Goal: Task Accomplishment & Management: Complete application form

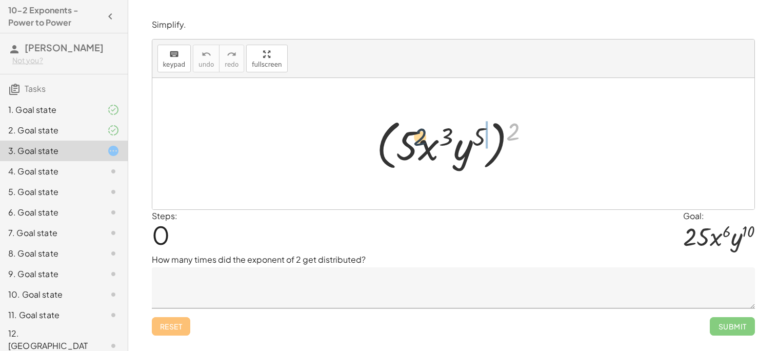
drag, startPoint x: 512, startPoint y: 135, endPoint x: 416, endPoint y: 141, distance: 95.6
click at [416, 141] on div at bounding box center [458, 143] width 172 height 59
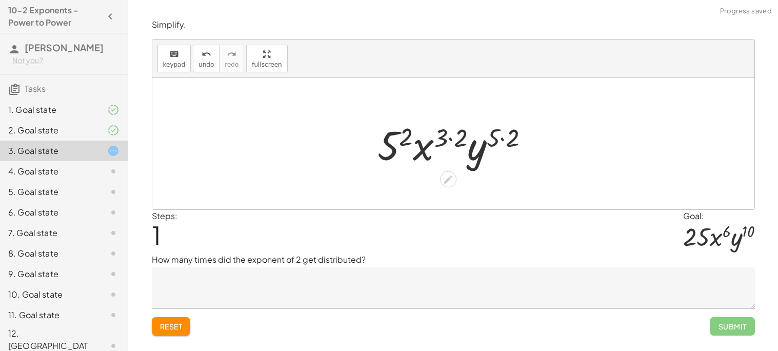
click at [398, 133] on div at bounding box center [458, 144] width 170 height 53
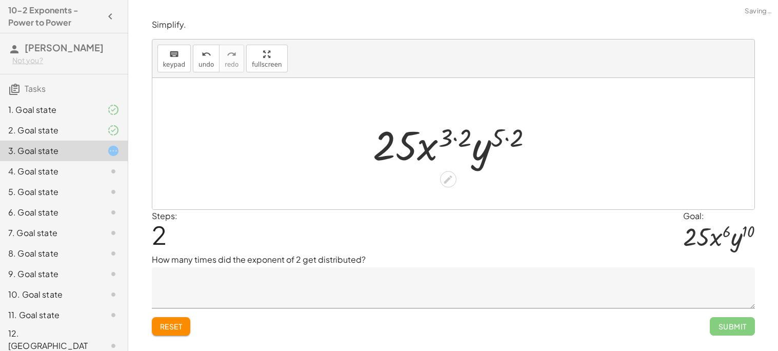
click at [448, 133] on div at bounding box center [457, 144] width 179 height 53
click at [509, 132] on div at bounding box center [457, 144] width 179 height 53
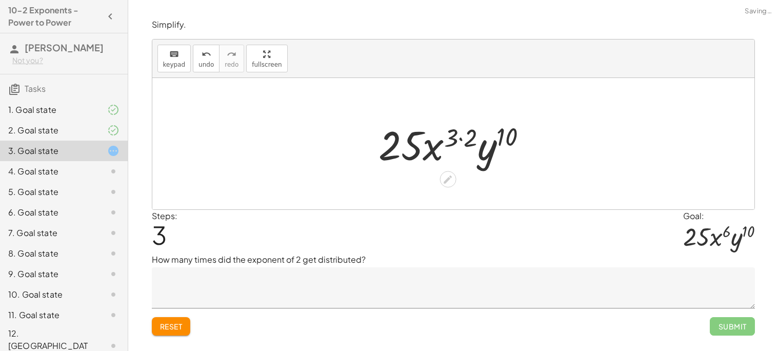
click at [466, 139] on div at bounding box center [457, 144] width 167 height 53
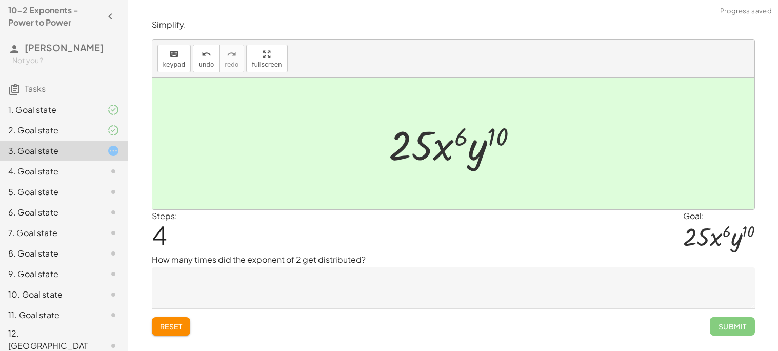
click at [291, 281] on textarea at bounding box center [453, 287] width 603 height 41
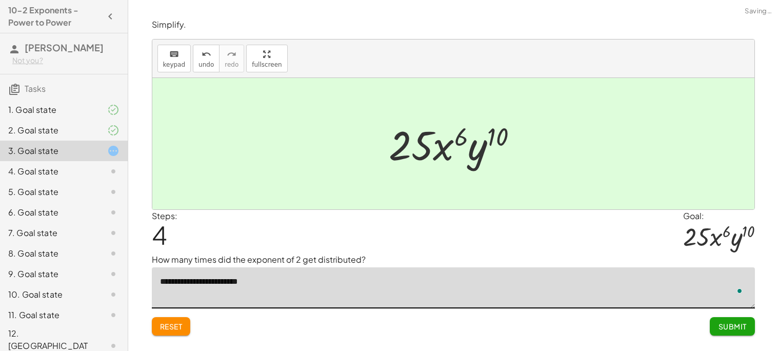
type textarea "**********"
click at [733, 331] on span "Submit" at bounding box center [732, 326] width 28 height 9
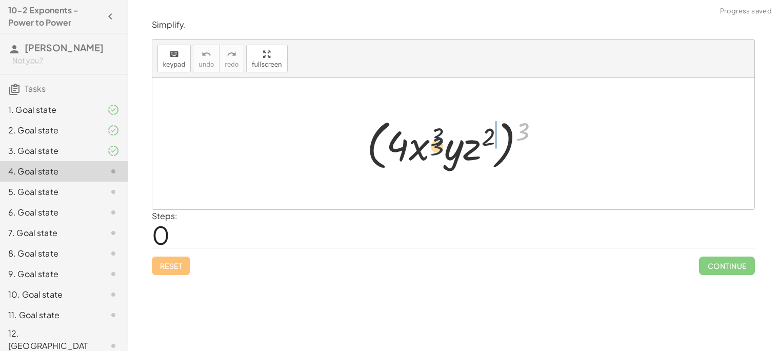
drag, startPoint x: 524, startPoint y: 126, endPoint x: 423, endPoint y: 143, distance: 102.4
click at [423, 143] on div at bounding box center [457, 143] width 191 height 59
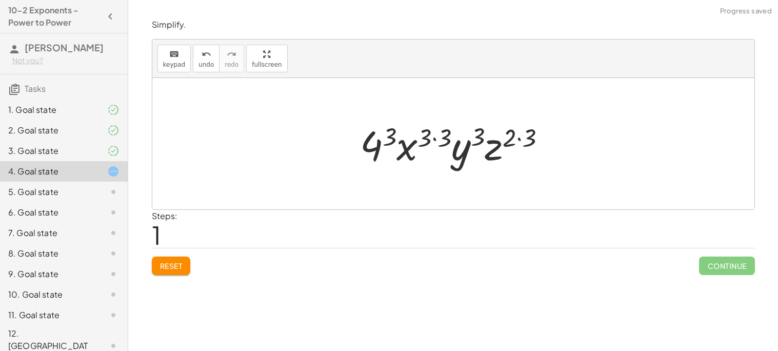
click at [393, 139] on div at bounding box center [457, 144] width 205 height 53
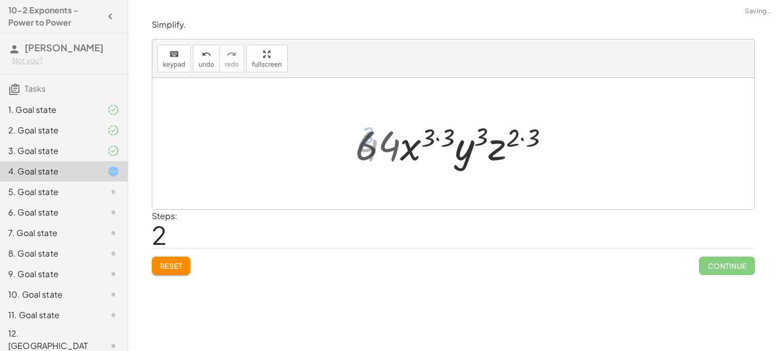
click at [437, 133] on div at bounding box center [456, 144] width 213 height 53
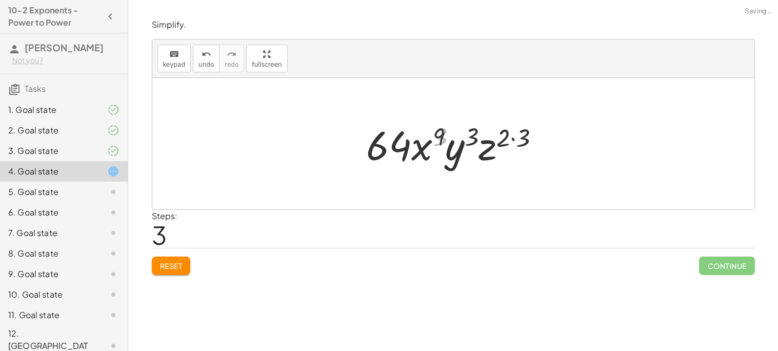
click at [477, 134] on div at bounding box center [457, 144] width 191 height 53
click at [501, 134] on div at bounding box center [457, 144] width 191 height 53
click at [514, 136] on div at bounding box center [457, 144] width 191 height 53
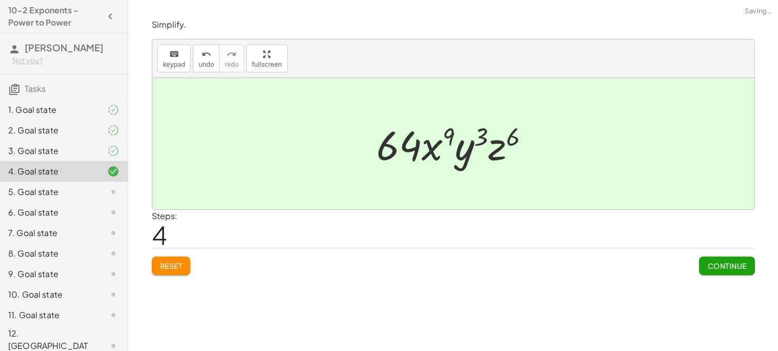
click at [714, 263] on span "Continue" at bounding box center [727, 265] width 39 height 9
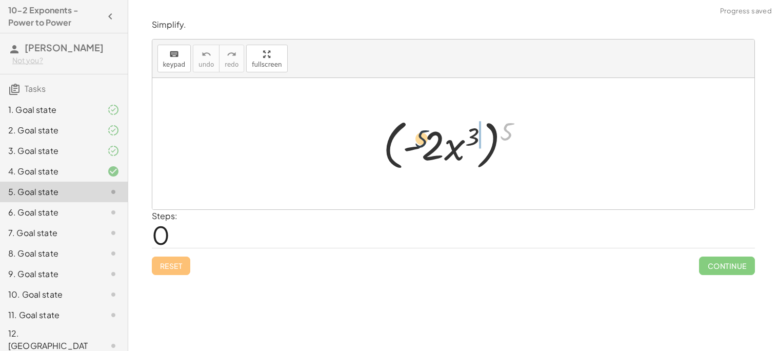
drag, startPoint x: 505, startPoint y: 134, endPoint x: 416, endPoint y: 142, distance: 89.2
click at [416, 142] on div at bounding box center [457, 143] width 159 height 59
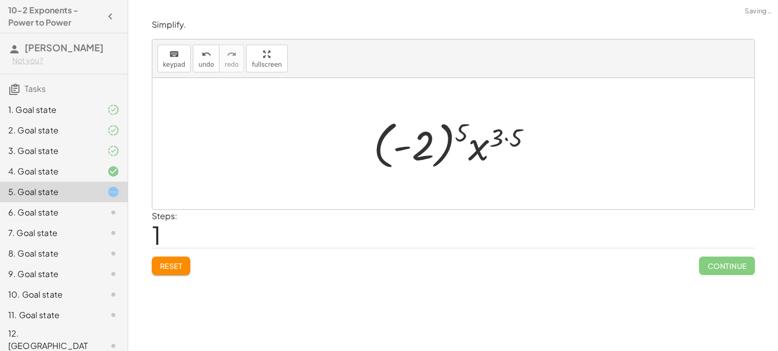
click at [505, 135] on div at bounding box center [457, 143] width 178 height 57
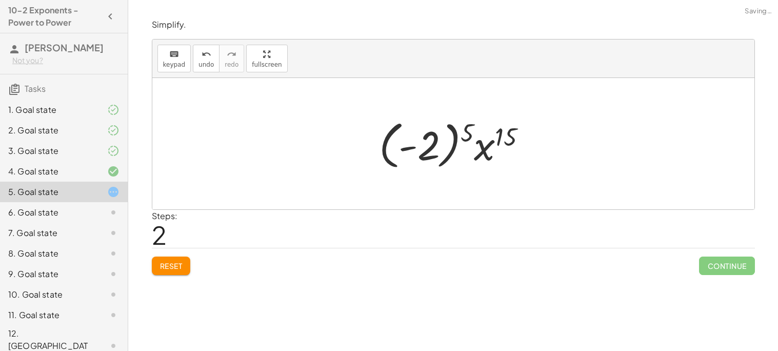
click at [465, 130] on div at bounding box center [457, 143] width 166 height 57
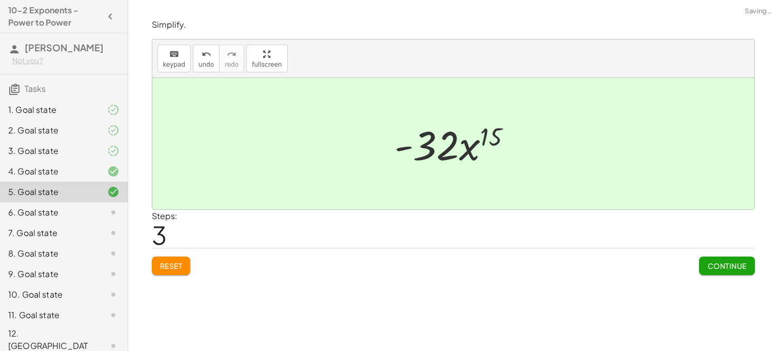
click at [704, 260] on button "Continue" at bounding box center [726, 266] width 55 height 18
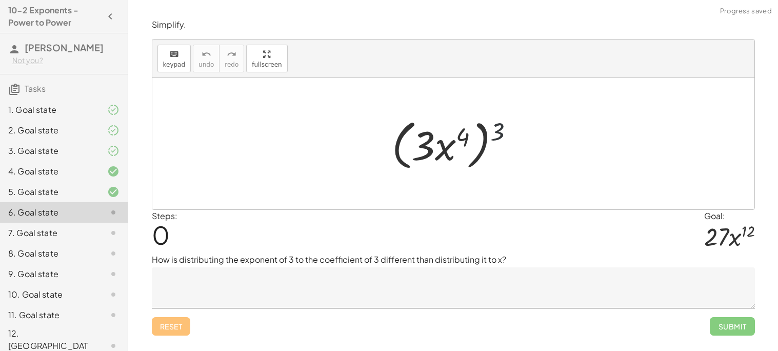
drag, startPoint x: 499, startPoint y: 130, endPoint x: 463, endPoint y: 133, distance: 35.5
click at [463, 133] on div at bounding box center [457, 143] width 141 height 59
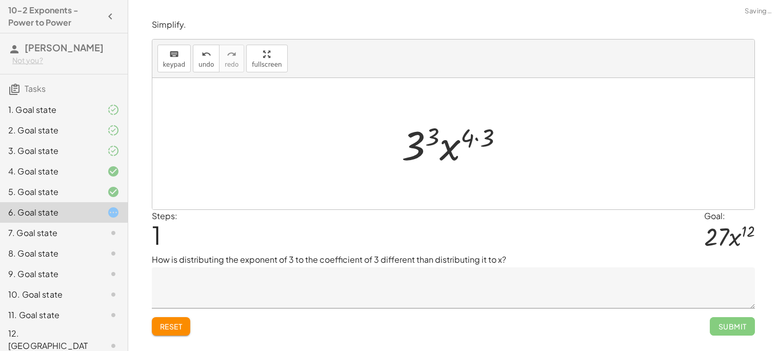
click at [434, 133] on div at bounding box center [457, 144] width 120 height 53
click at [485, 141] on div at bounding box center [457, 144] width 124 height 53
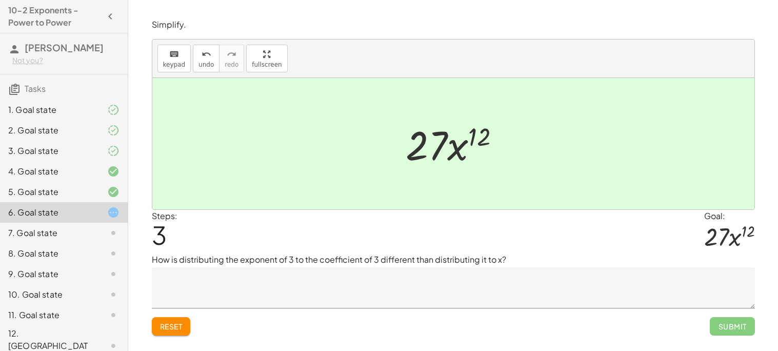
click at [432, 149] on div at bounding box center [457, 144] width 113 height 53
click at [160, 239] on span "3" at bounding box center [159, 234] width 15 height 31
click at [207, 56] on icon "undo" at bounding box center [207, 54] width 10 height 12
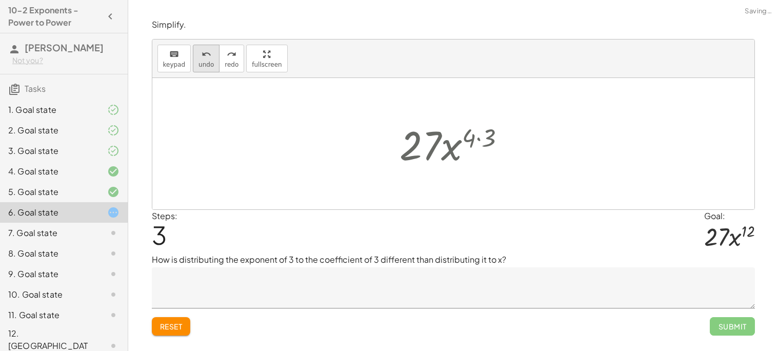
click at [207, 56] on icon "undo" at bounding box center [207, 54] width 10 height 12
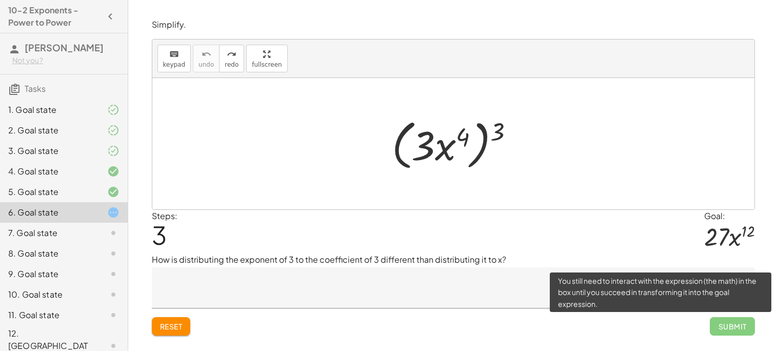
click at [740, 333] on span "Submit" at bounding box center [732, 326] width 45 height 18
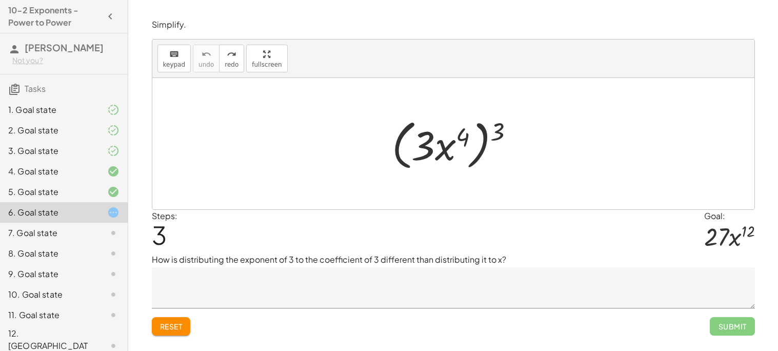
click at [537, 278] on textarea at bounding box center [453, 287] width 603 height 41
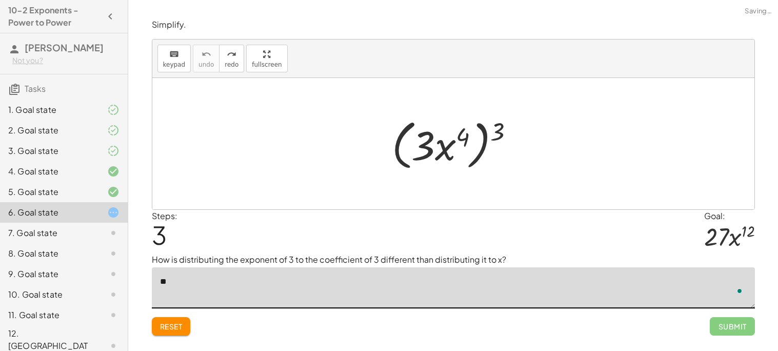
type textarea "*"
click at [222, 46] on button "redo redo" at bounding box center [231, 59] width 25 height 28
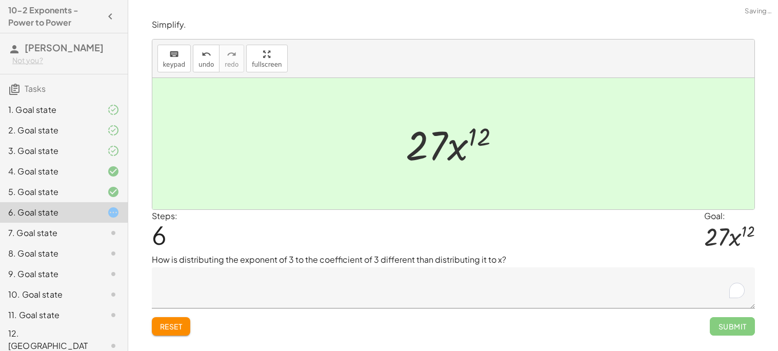
click at [281, 276] on textarea "To enrich screen reader interactions, please activate Accessibility in Grammarl…" at bounding box center [453, 287] width 603 height 41
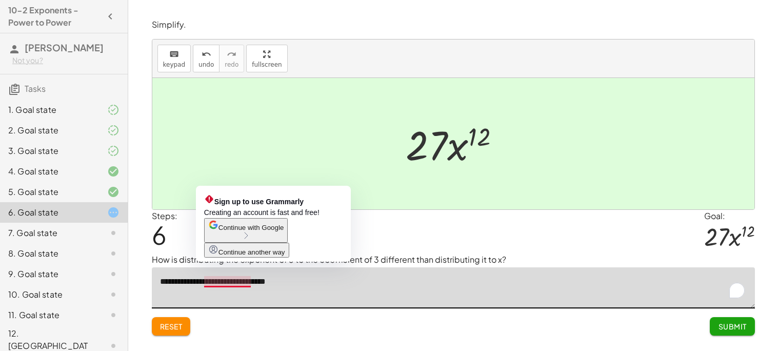
click at [231, 287] on textarea "**********" at bounding box center [453, 287] width 603 height 41
click at [223, 287] on textarea "**********" at bounding box center [453, 287] width 603 height 41
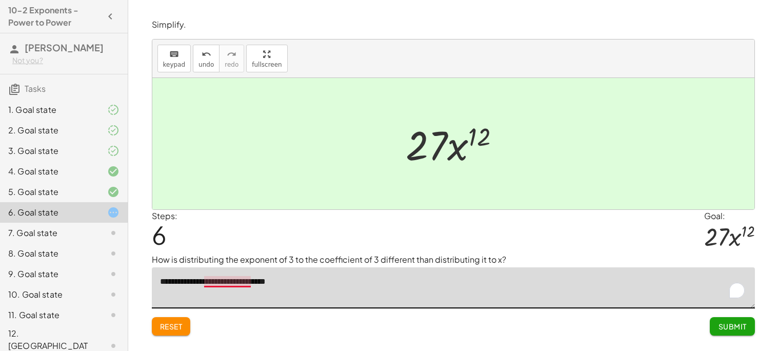
click at [225, 286] on textarea "**********" at bounding box center [453, 287] width 603 height 41
click at [292, 284] on textarea "**********" at bounding box center [453, 287] width 603 height 41
type textarea "**********"
click at [740, 320] on button "Submit" at bounding box center [732, 326] width 45 height 18
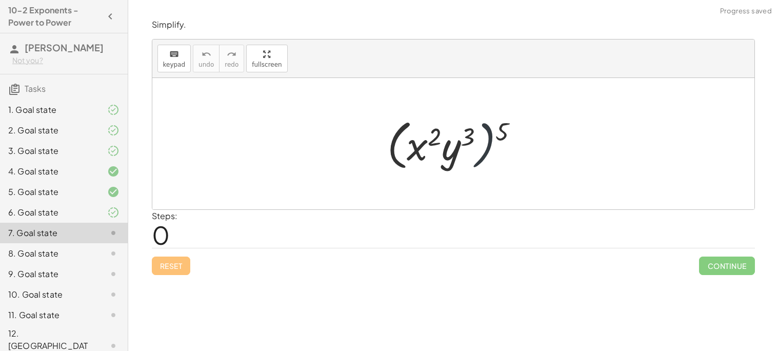
drag, startPoint x: 495, startPoint y: 121, endPoint x: 437, endPoint y: 134, distance: 60.1
click at [437, 134] on div at bounding box center [457, 143] width 150 height 59
click at [502, 131] on div at bounding box center [457, 143] width 150 height 59
drag, startPoint x: 507, startPoint y: 129, endPoint x: 451, endPoint y: 134, distance: 56.7
click at [451, 134] on div at bounding box center [457, 143] width 150 height 59
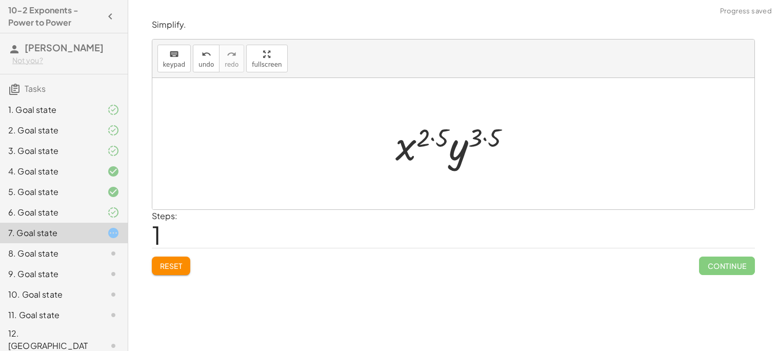
click at [478, 135] on div at bounding box center [458, 144] width 134 height 53
click at [443, 136] on div at bounding box center [458, 144] width 134 height 53
click at [476, 137] on div at bounding box center [457, 144] width 123 height 53
click at [480, 137] on div at bounding box center [457, 144] width 123 height 53
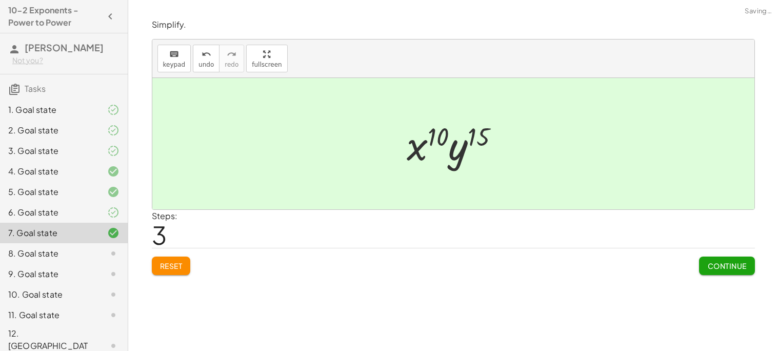
click at [719, 259] on button "Continue" at bounding box center [726, 266] width 55 height 18
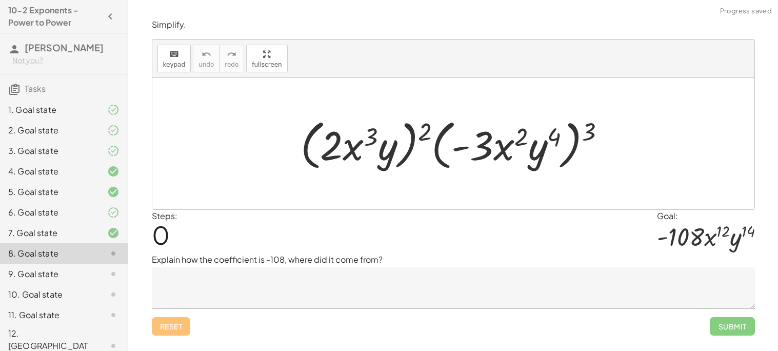
click at [422, 125] on div at bounding box center [458, 143] width 324 height 59
drag, startPoint x: 423, startPoint y: 126, endPoint x: 367, endPoint y: 126, distance: 55.4
click at [367, 126] on div at bounding box center [458, 143] width 324 height 59
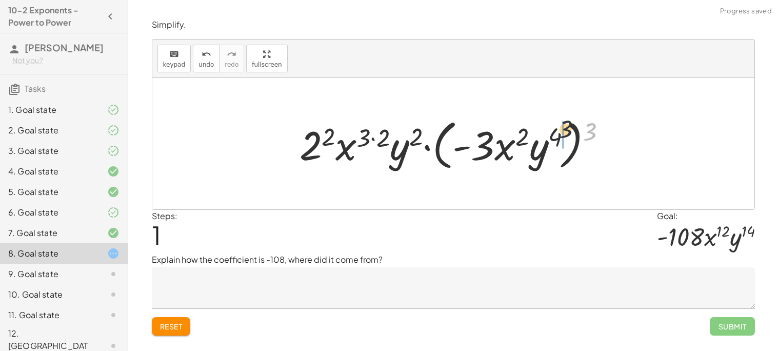
drag, startPoint x: 590, startPoint y: 134, endPoint x: 524, endPoint y: 132, distance: 65.7
click at [524, 132] on div at bounding box center [458, 143] width 326 height 59
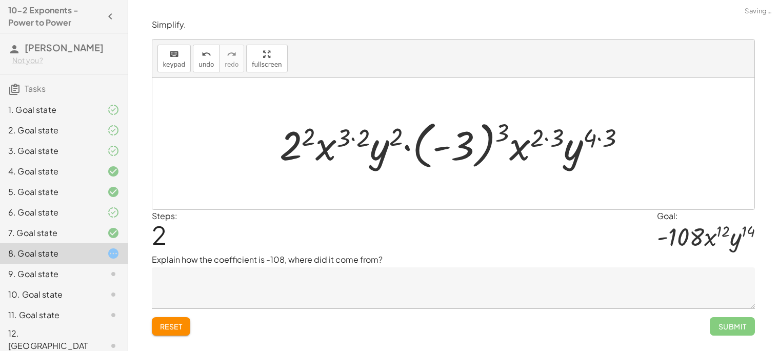
click at [306, 135] on div at bounding box center [457, 143] width 365 height 57
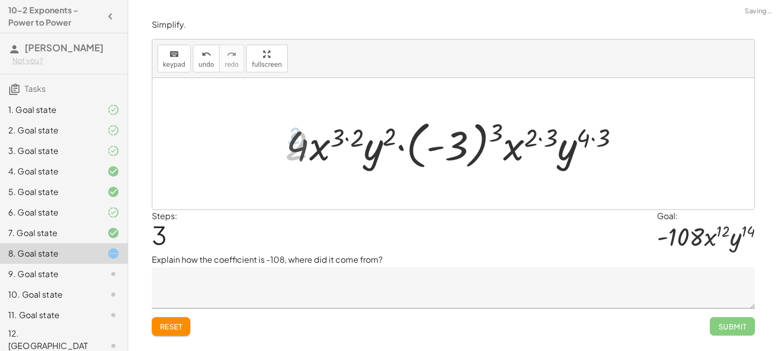
click at [337, 135] on div at bounding box center [457, 143] width 352 height 57
click at [353, 136] on div at bounding box center [457, 143] width 352 height 57
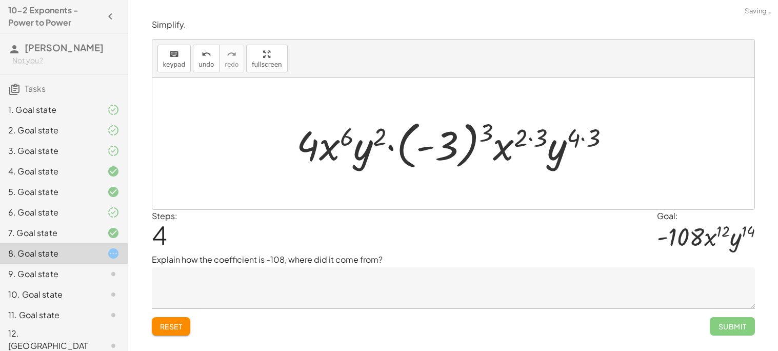
click at [377, 138] on div at bounding box center [457, 143] width 333 height 57
drag, startPoint x: 557, startPoint y: 156, endPoint x: 368, endPoint y: 153, distance: 188.9
click at [368, 153] on div at bounding box center [457, 143] width 333 height 57
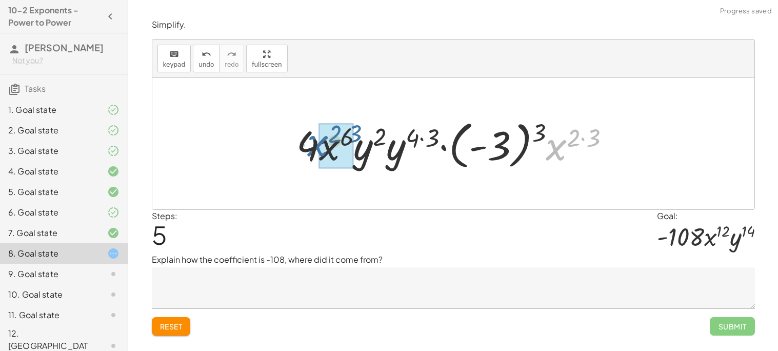
drag, startPoint x: 553, startPoint y: 148, endPoint x: 315, endPoint y: 146, distance: 238.1
click at [315, 146] on div at bounding box center [457, 143] width 333 height 57
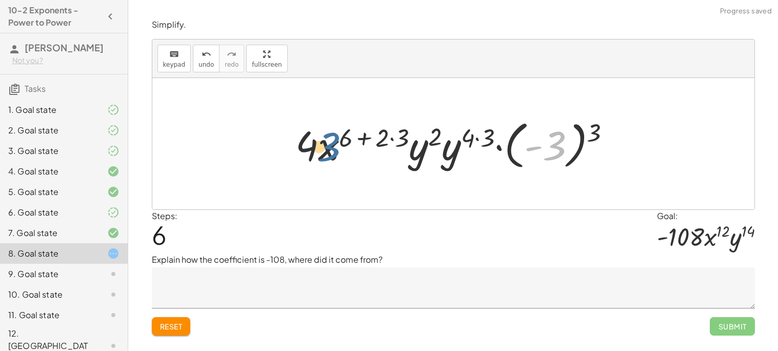
drag, startPoint x: 529, startPoint y: 147, endPoint x: 268, endPoint y: 160, distance: 261.0
click at [268, 160] on div "· ( · 2 · x 3 · y ) 2 · ( · - 3 · x 2 · y 4 ) 3 · 2 2 · x ( · 3 · 2 ) · y 2 · (…" at bounding box center [453, 143] width 602 height 131
click at [596, 132] on div at bounding box center [457, 143] width 334 height 57
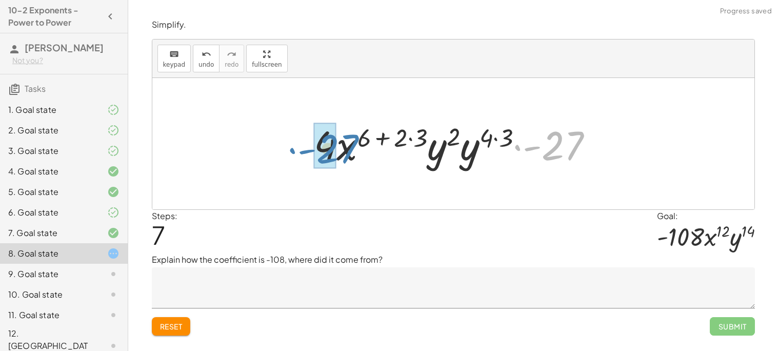
drag, startPoint x: 553, startPoint y: 148, endPoint x: 327, endPoint y: 151, distance: 225.3
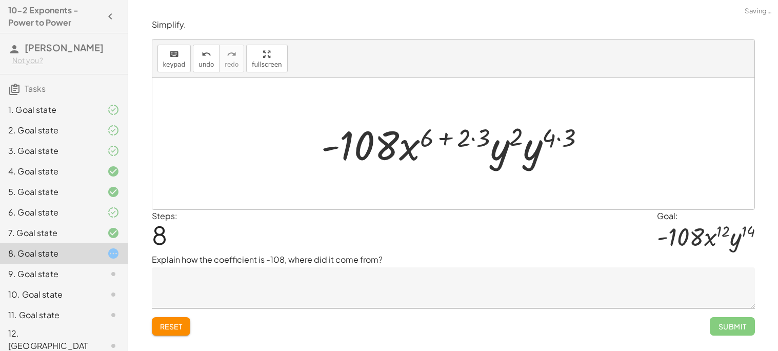
click at [504, 150] on div at bounding box center [457, 144] width 283 height 53
drag, startPoint x: 530, startPoint y: 151, endPoint x: 497, endPoint y: 150, distance: 32.3
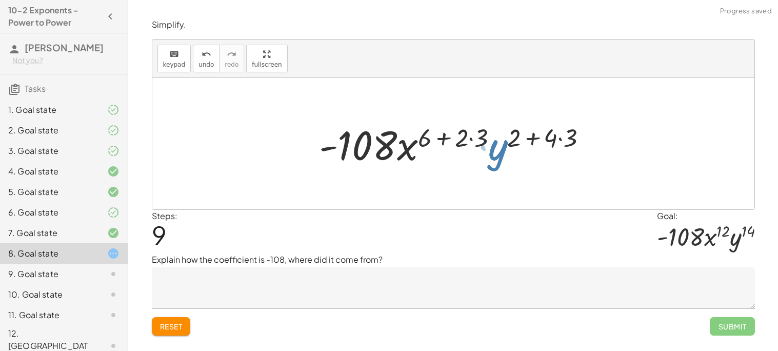
click at [448, 138] on div at bounding box center [457, 144] width 287 height 53
click at [463, 139] on div at bounding box center [457, 144] width 287 height 53
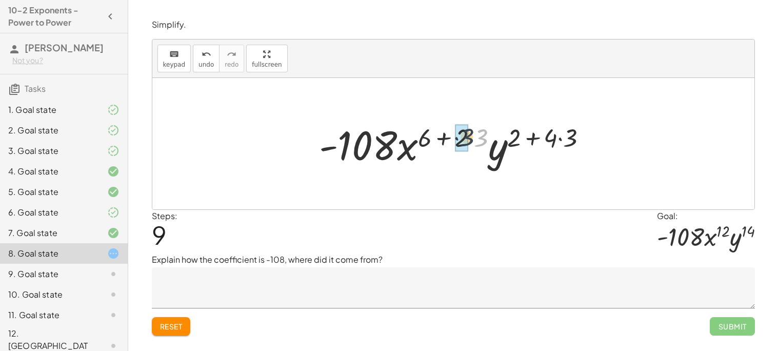
drag, startPoint x: 484, startPoint y: 136, endPoint x: 468, endPoint y: 136, distance: 15.9
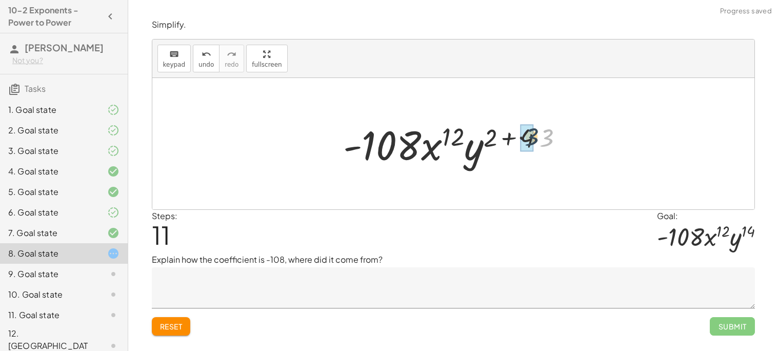
drag, startPoint x: 544, startPoint y: 139, endPoint x: 521, endPoint y: 138, distance: 22.6
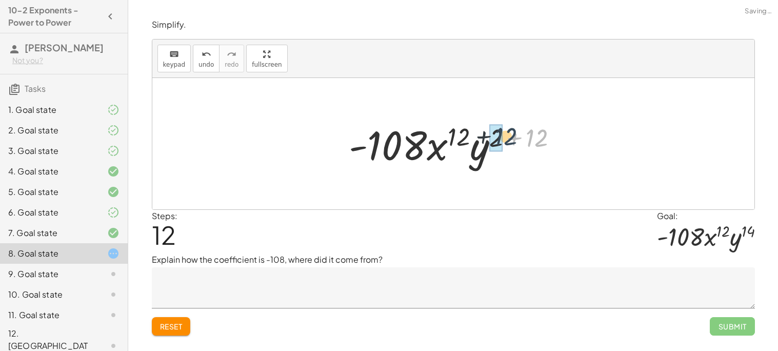
drag, startPoint x: 532, startPoint y: 136, endPoint x: 496, endPoint y: 136, distance: 35.9
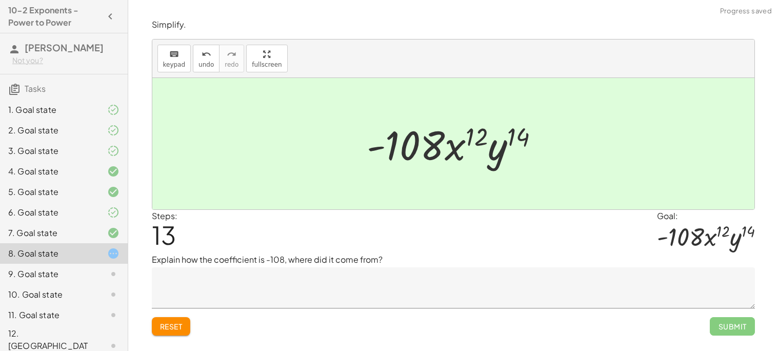
click at [386, 292] on textarea at bounding box center [453, 287] width 603 height 41
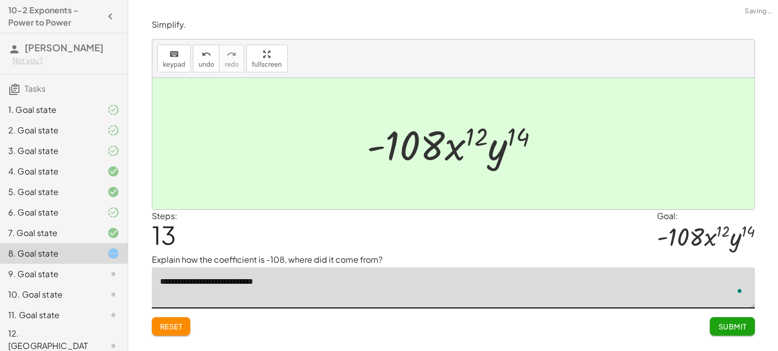
type textarea "**********"
click at [733, 332] on button "Submit" at bounding box center [732, 326] width 45 height 18
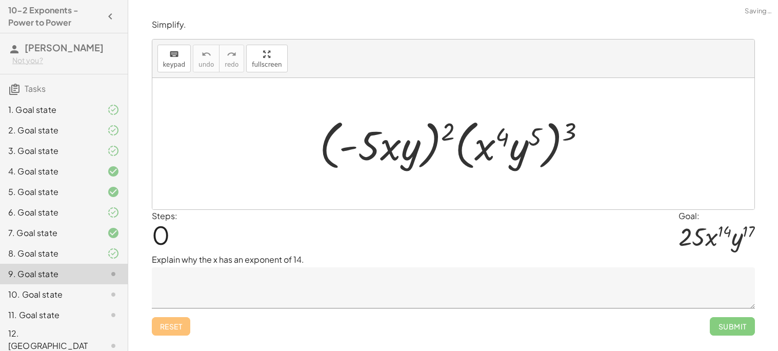
click at [723, 327] on span "Submit" at bounding box center [732, 326] width 45 height 18
click at [531, 191] on div at bounding box center [453, 143] width 602 height 131
drag, startPoint x: 447, startPoint y: 132, endPoint x: 386, endPoint y: 139, distance: 61.4
click at [386, 139] on div at bounding box center [457, 143] width 285 height 59
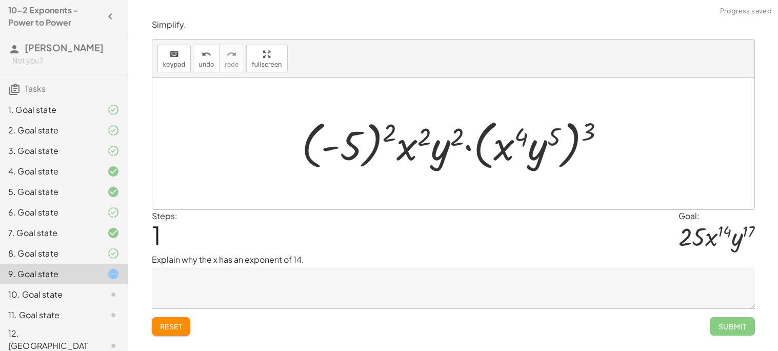
drag, startPoint x: 590, startPoint y: 129, endPoint x: 538, endPoint y: 130, distance: 52.4
click at [538, 130] on div at bounding box center [458, 143] width 322 height 59
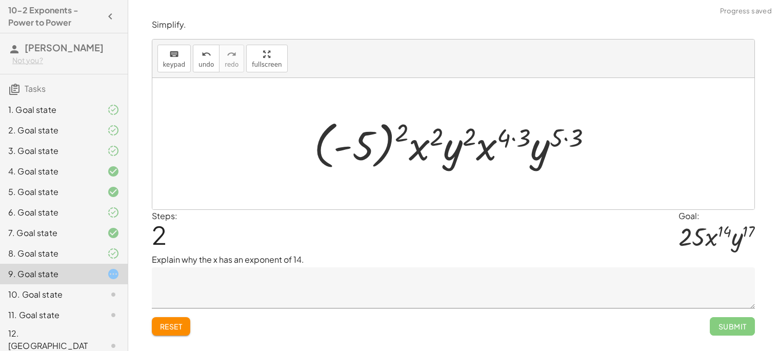
click at [513, 135] on div at bounding box center [458, 143] width 298 height 57
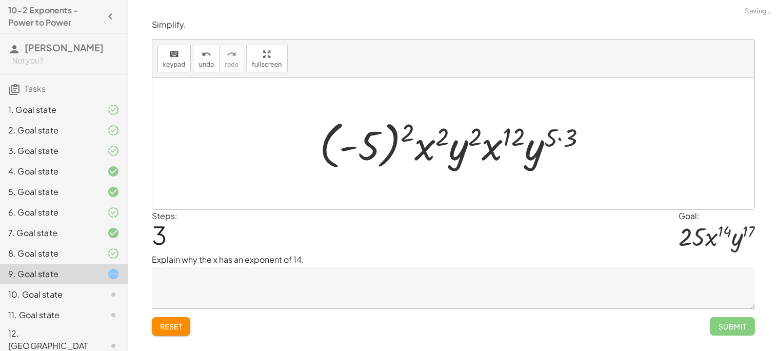
click at [558, 141] on div at bounding box center [458, 143] width 286 height 57
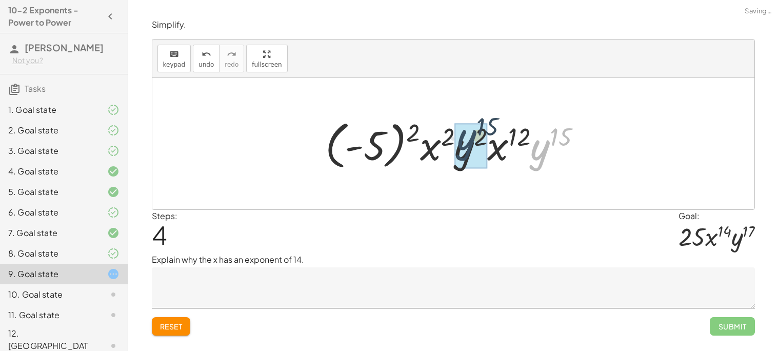
drag, startPoint x: 552, startPoint y: 158, endPoint x: 472, endPoint y: 147, distance: 80.2
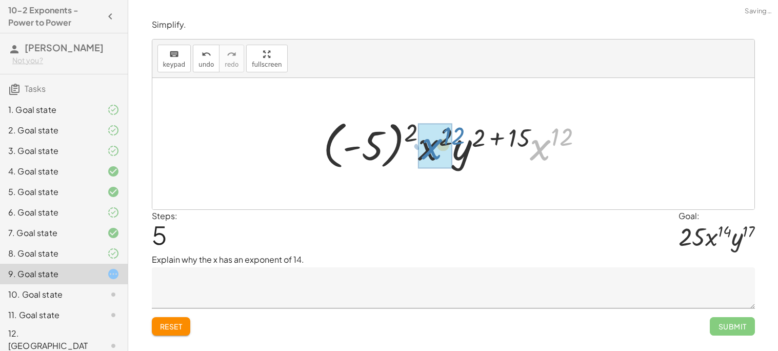
drag, startPoint x: 536, startPoint y: 146, endPoint x: 417, endPoint y: 146, distance: 119.1
click at [417, 146] on div at bounding box center [457, 143] width 279 height 57
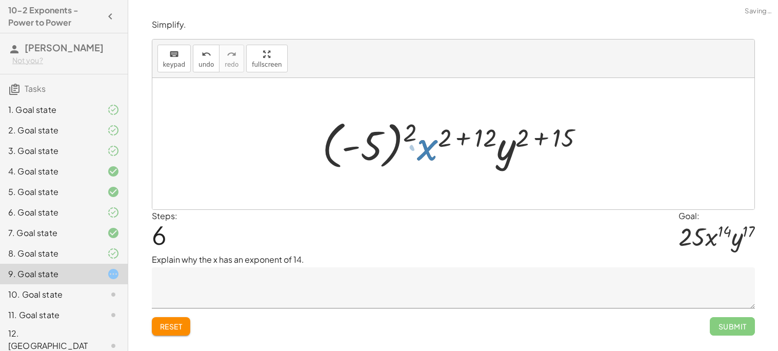
click at [407, 137] on div at bounding box center [457, 143] width 280 height 57
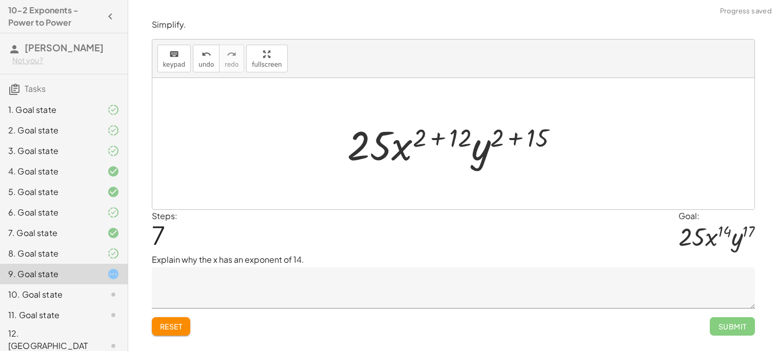
click at [443, 142] on div at bounding box center [457, 144] width 230 height 53
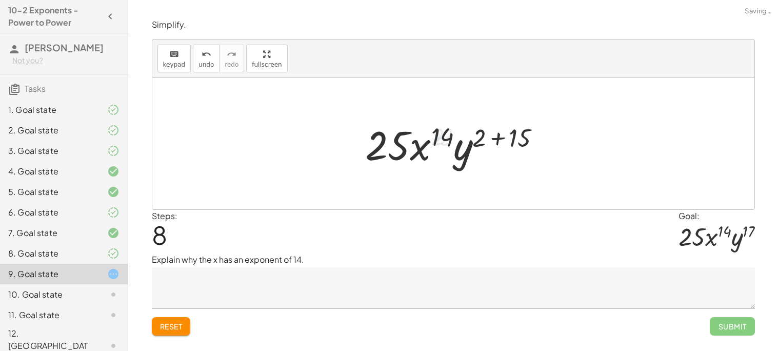
click at [482, 139] on div at bounding box center [457, 144] width 193 height 53
click at [494, 139] on div at bounding box center [457, 144] width 193 height 53
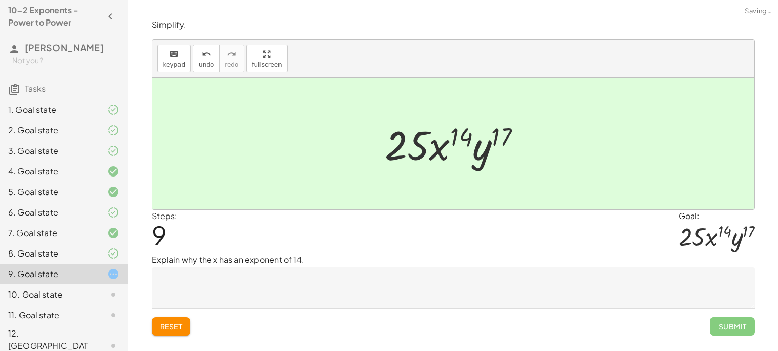
click at [285, 279] on textarea at bounding box center [453, 287] width 603 height 41
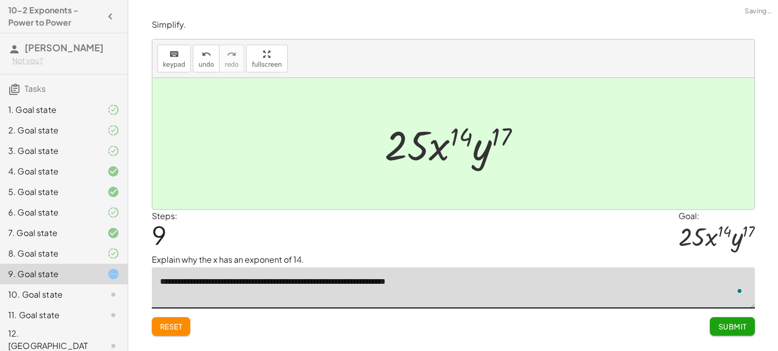
type textarea "**********"
click at [746, 333] on button "Submit" at bounding box center [732, 326] width 45 height 18
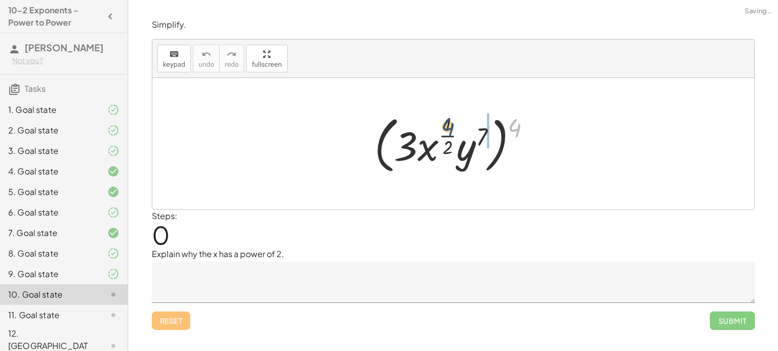
drag, startPoint x: 518, startPoint y: 127, endPoint x: 443, endPoint y: 127, distance: 75.4
click at [443, 127] on div at bounding box center [456, 143] width 175 height 67
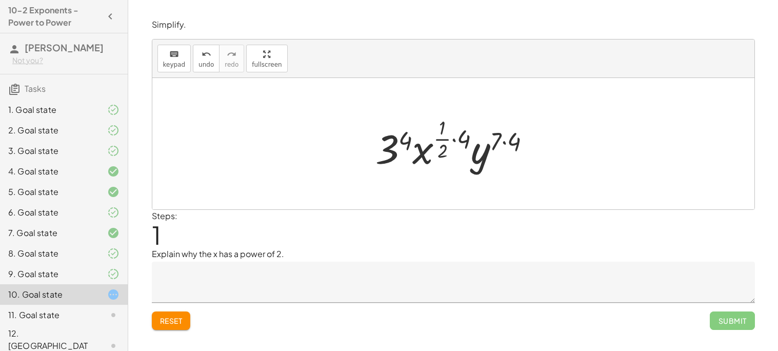
click at [407, 146] on div at bounding box center [457, 143] width 174 height 61
click at [452, 134] on div at bounding box center [457, 143] width 176 height 61
click at [468, 141] on div at bounding box center [457, 143] width 176 height 61
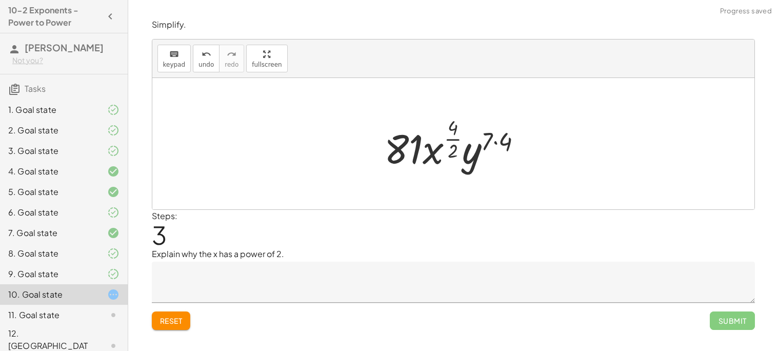
click at [450, 133] on div at bounding box center [457, 143] width 157 height 61
click at [511, 138] on div at bounding box center [457, 143] width 157 height 61
click at [326, 287] on textarea at bounding box center [453, 282] width 603 height 41
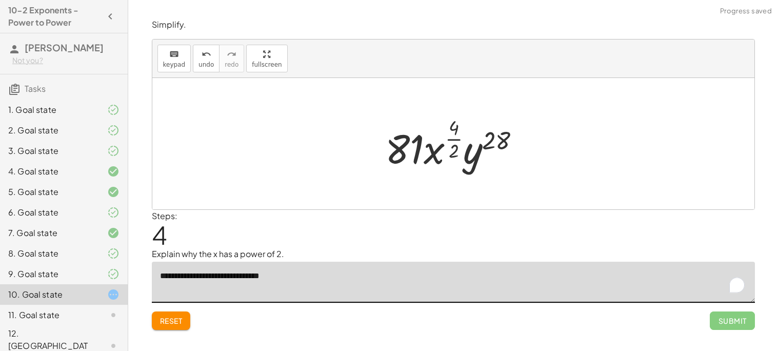
click at [238, 277] on textarea "**********" at bounding box center [453, 282] width 603 height 41
click at [625, 288] on textarea "**********" at bounding box center [453, 282] width 603 height 41
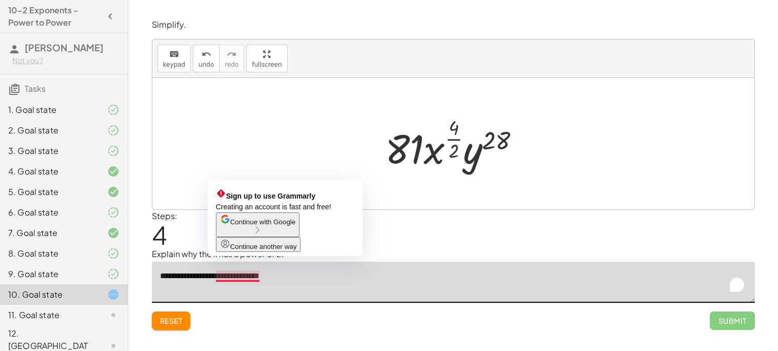
click at [235, 280] on textarea "**********" at bounding box center [453, 282] width 603 height 41
type textarea "**********"
click at [236, 226] on span "Continue with Google" at bounding box center [262, 222] width 65 height 8
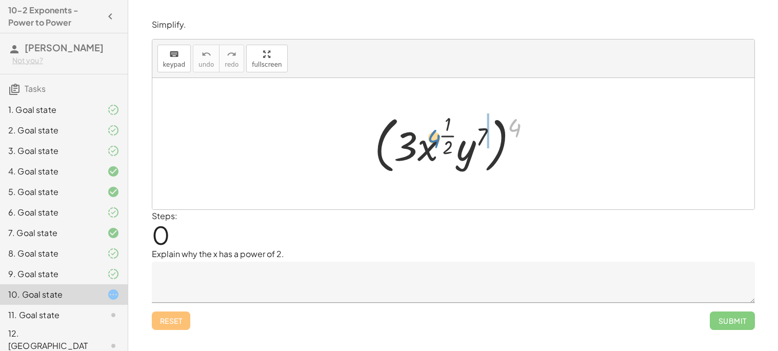
drag, startPoint x: 514, startPoint y: 126, endPoint x: 422, endPoint y: 141, distance: 93.1
click at [422, 141] on div at bounding box center [456, 143] width 175 height 67
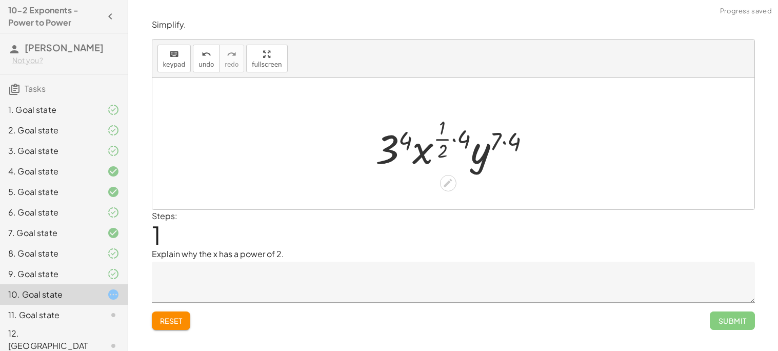
click at [455, 144] on div at bounding box center [457, 143] width 174 height 61
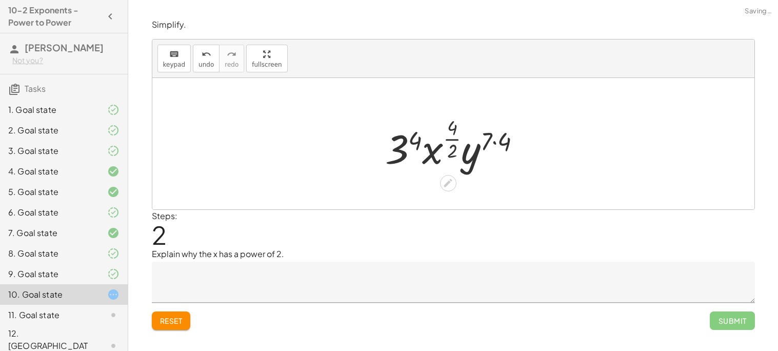
click at [450, 143] on div at bounding box center [457, 143] width 154 height 61
click at [488, 130] on div at bounding box center [457, 144] width 150 height 53
click at [501, 134] on div at bounding box center [457, 144] width 150 height 53
click at [420, 132] on div at bounding box center [457, 144] width 147 height 53
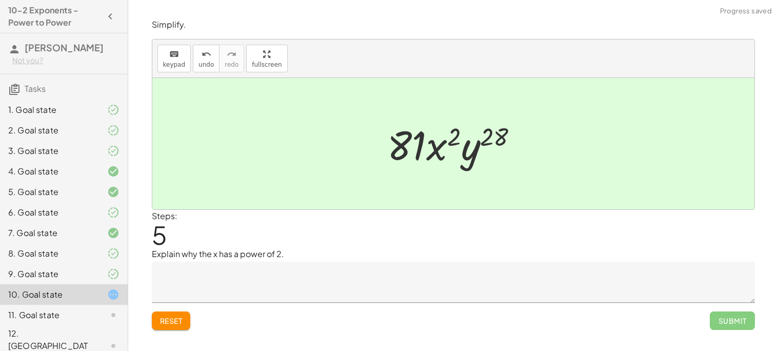
click at [403, 272] on textarea at bounding box center [453, 282] width 603 height 41
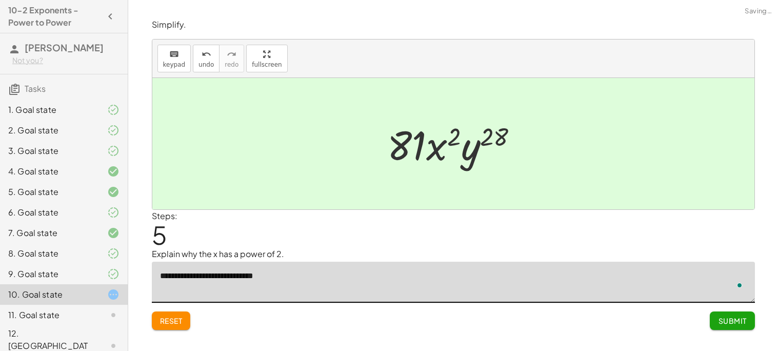
type textarea "**********"
click at [727, 330] on button "Submit" at bounding box center [732, 320] width 45 height 18
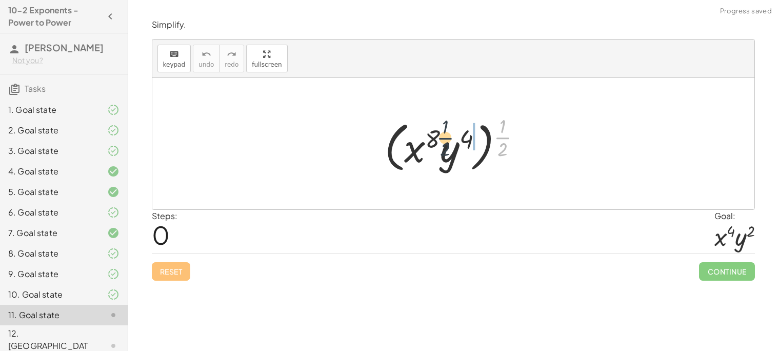
drag, startPoint x: 504, startPoint y: 138, endPoint x: 439, endPoint y: 140, distance: 65.7
click at [439, 140] on div at bounding box center [457, 144] width 155 height 64
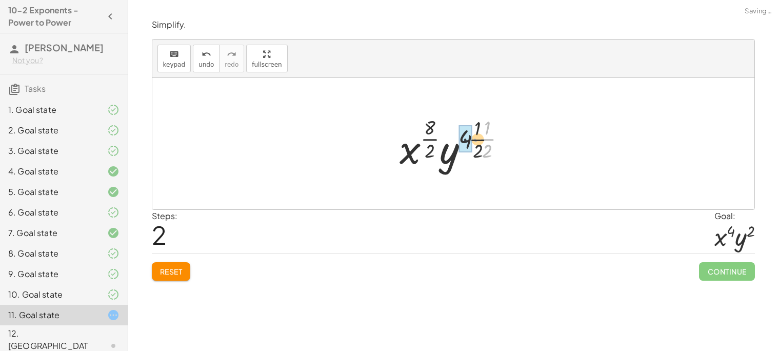
drag, startPoint x: 477, startPoint y: 136, endPoint x: 453, endPoint y: 138, distance: 24.7
click at [453, 138] on div at bounding box center [457, 143] width 125 height 61
click at [445, 131] on div at bounding box center [457, 143] width 106 height 61
drag, startPoint x: 442, startPoint y: 142, endPoint x: 440, endPoint y: 125, distance: 17.0
click at [440, 125] on div at bounding box center [457, 143] width 106 height 61
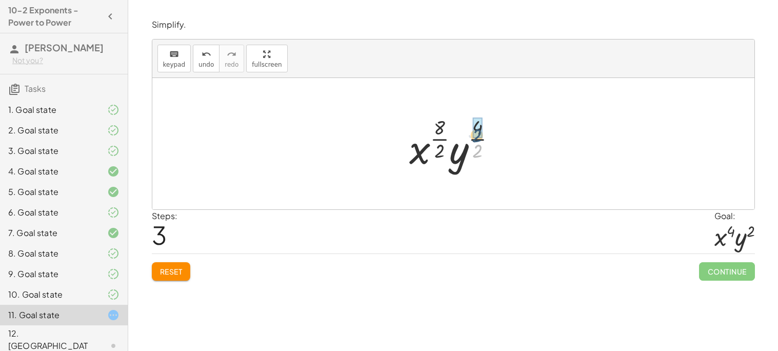
drag, startPoint x: 478, startPoint y: 148, endPoint x: 478, endPoint y: 131, distance: 16.9
drag, startPoint x: 444, startPoint y: 150, endPoint x: 444, endPoint y: 129, distance: 21.0
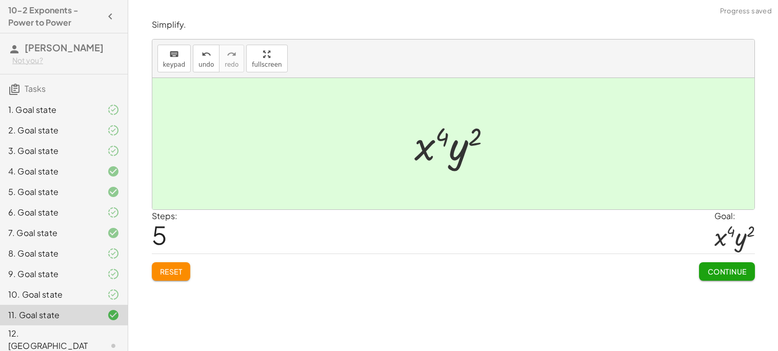
click at [715, 270] on span "Continue" at bounding box center [727, 271] width 39 height 9
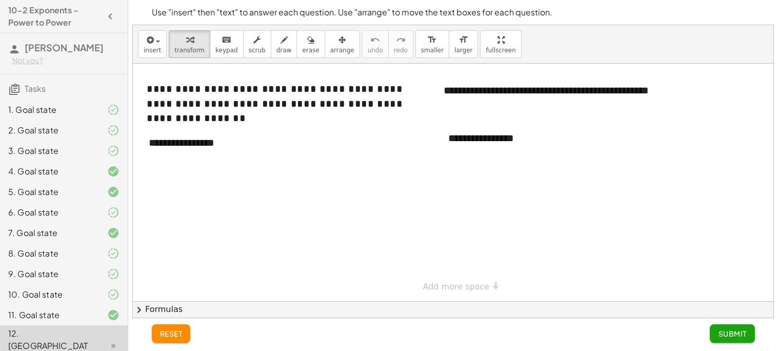
click at [273, 180] on div at bounding box center [453, 183] width 641 height 238
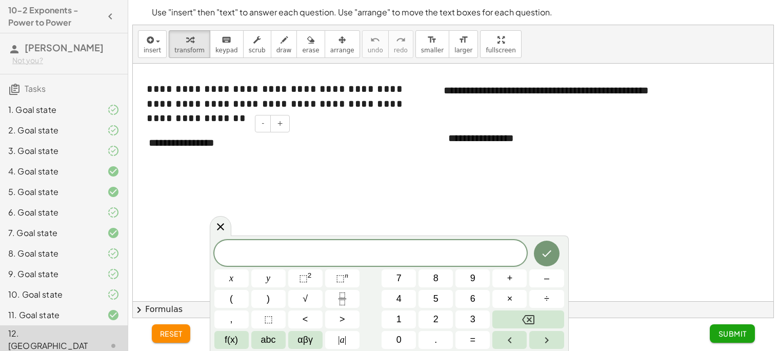
click at [229, 148] on div "**********" at bounding box center [216, 142] width 154 height 35
click at [226, 226] on icon at bounding box center [220, 226] width 12 height 12
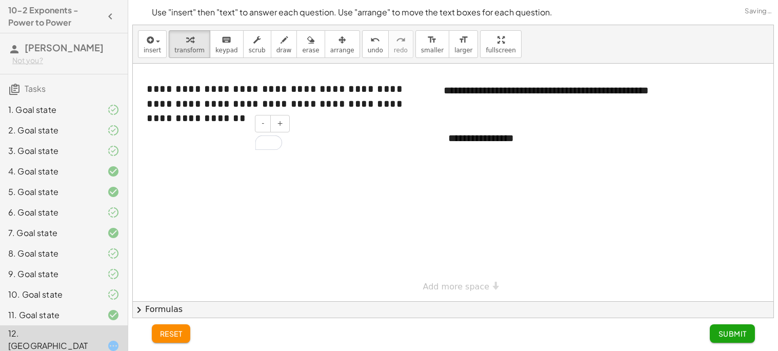
click at [201, 150] on div "To enrich screen reader interactions, please activate Accessibility in Grammarl…" at bounding box center [216, 142] width 154 height 35
